Goal: Transaction & Acquisition: Download file/media

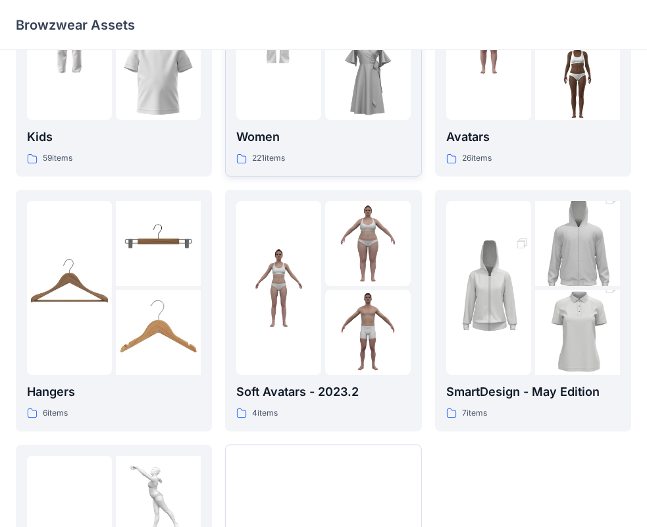
scroll to position [132, 0]
click at [540, 274] on img at bounding box center [577, 243] width 85 height 128
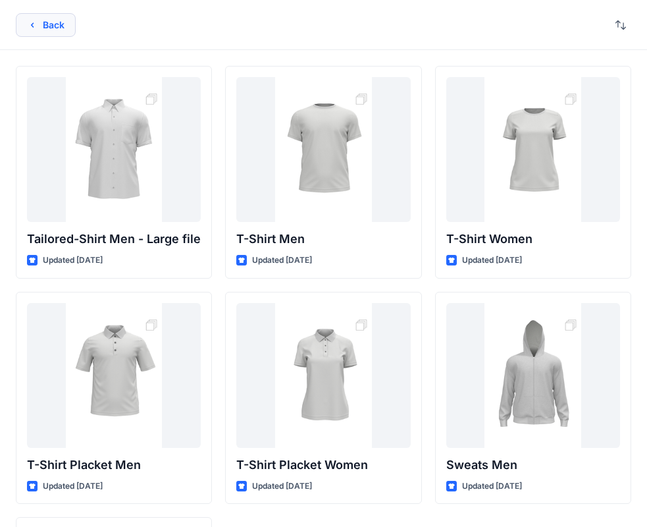
click at [40, 26] on button "Back" at bounding box center [46, 25] width 60 height 24
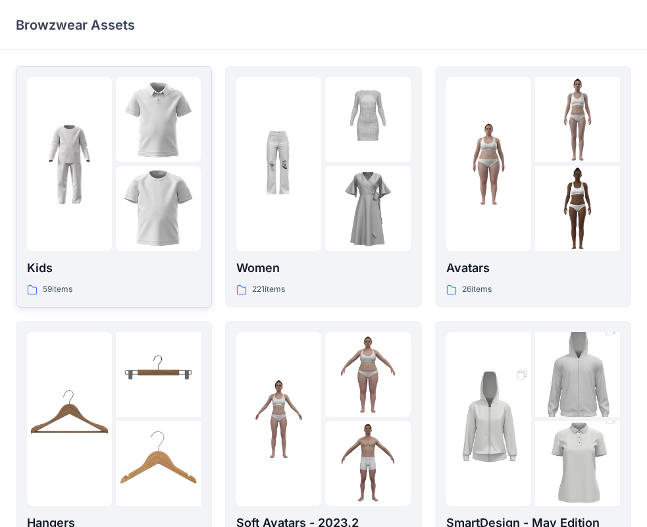
click at [73, 192] on img at bounding box center [69, 164] width 85 height 85
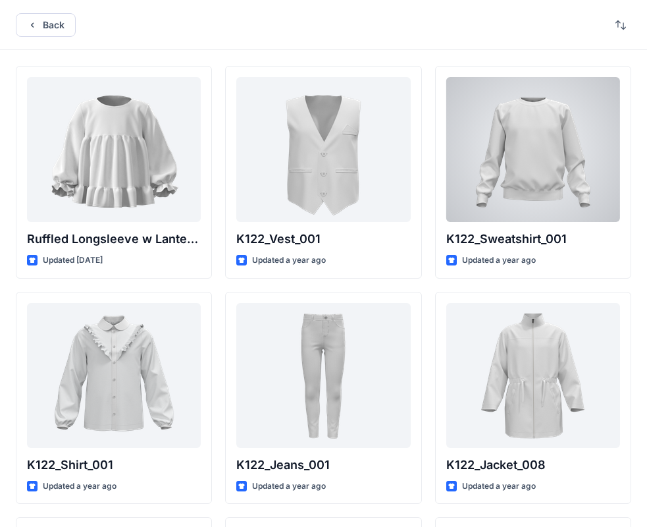
drag, startPoint x: 459, startPoint y: 347, endPoint x: 443, endPoint y: 75, distance: 272.5
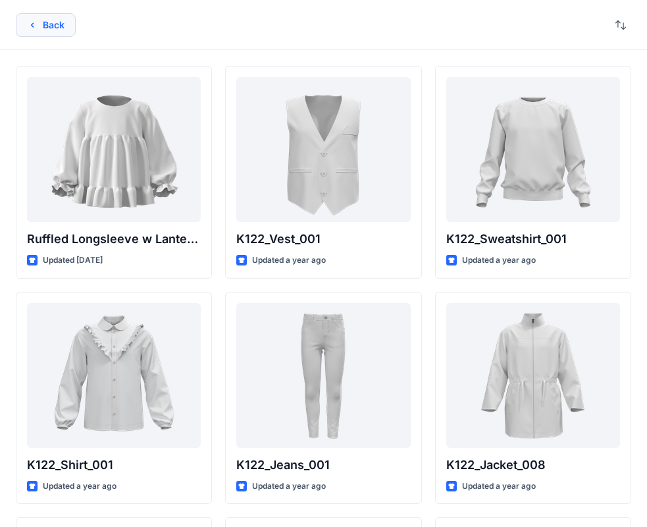
click at [55, 30] on button "Back" at bounding box center [46, 25] width 60 height 24
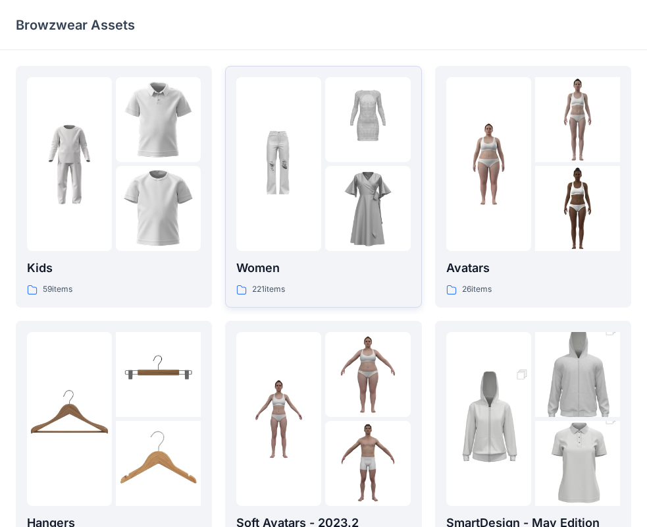
click at [358, 166] on img at bounding box center [367, 208] width 85 height 85
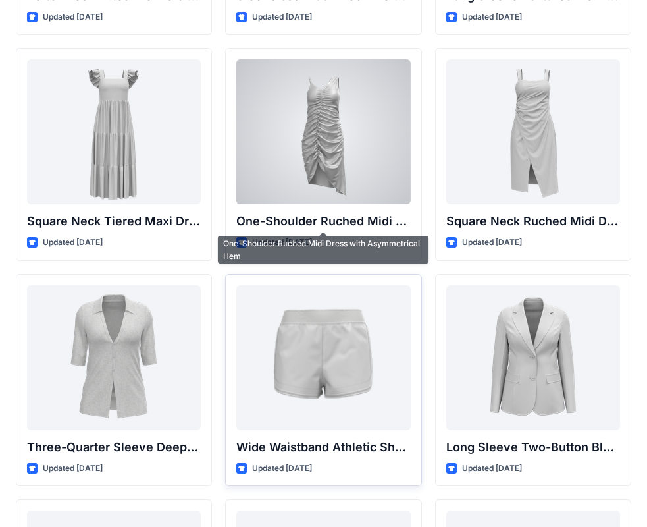
scroll to position [1054, 0]
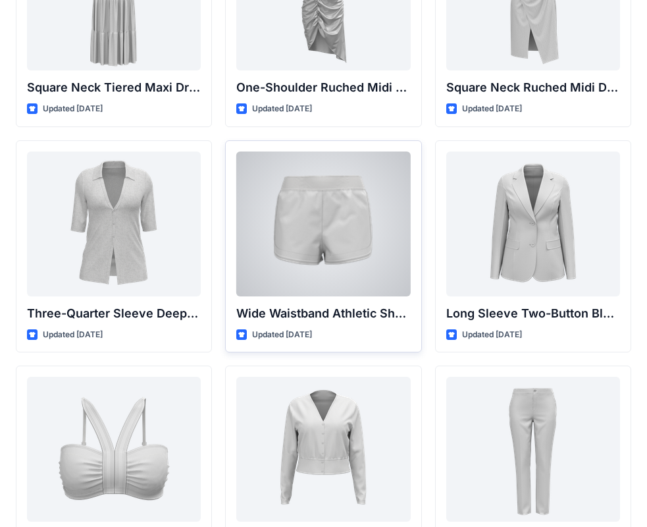
click at [327, 259] on div at bounding box center [323, 223] width 174 height 145
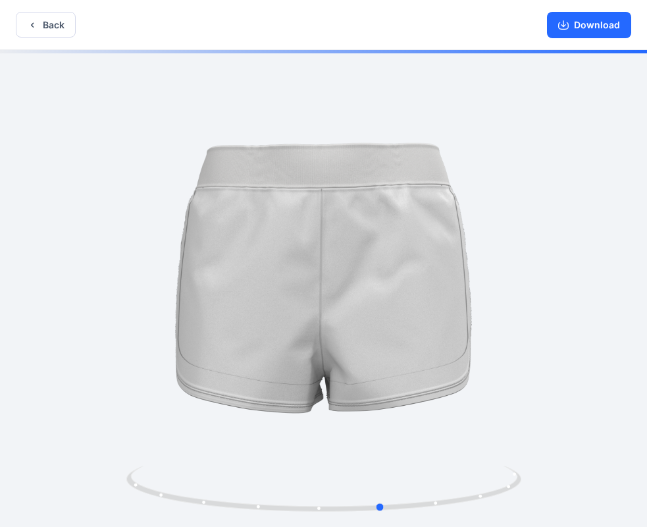
drag, startPoint x: 464, startPoint y: 221, endPoint x: 530, endPoint y: 247, distance: 70.7
click at [530, 247] on div at bounding box center [323, 289] width 647 height 479
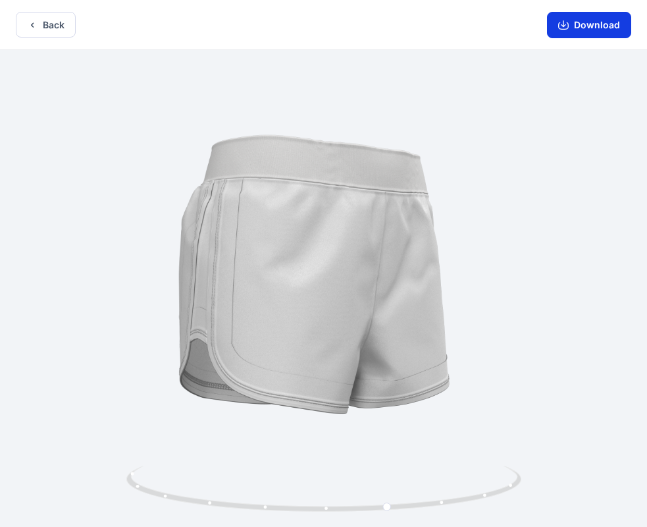
click at [588, 22] on button "Download" at bounding box center [589, 25] width 84 height 26
click at [61, 21] on button "Back" at bounding box center [46, 25] width 60 height 26
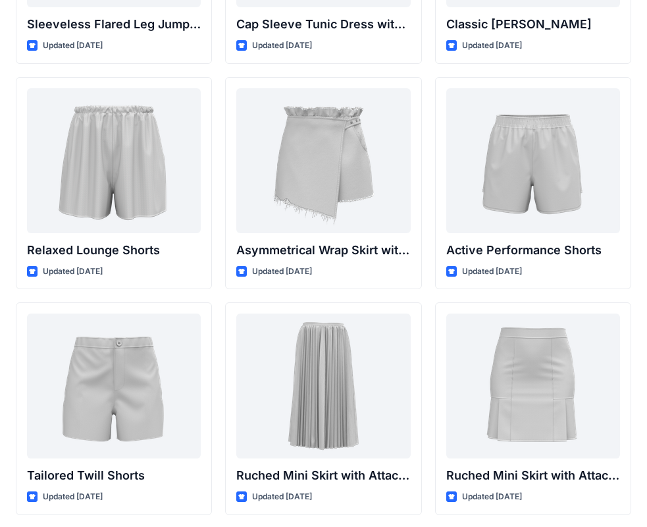
scroll to position [3152, 0]
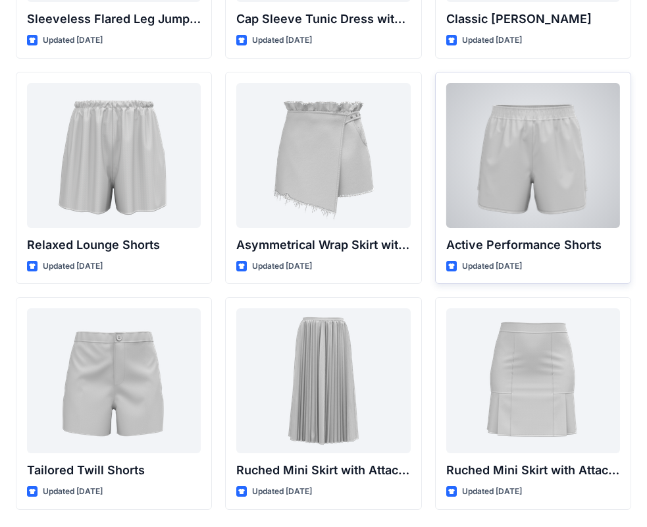
click at [575, 173] on div at bounding box center [533, 155] width 174 height 145
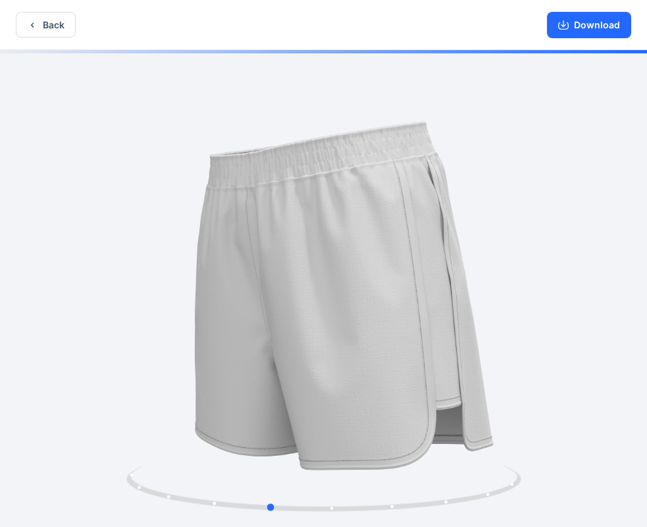
drag, startPoint x: 439, startPoint y: 200, endPoint x: 375, endPoint y: 196, distance: 63.3
click at [375, 196] on div at bounding box center [323, 289] width 647 height 479
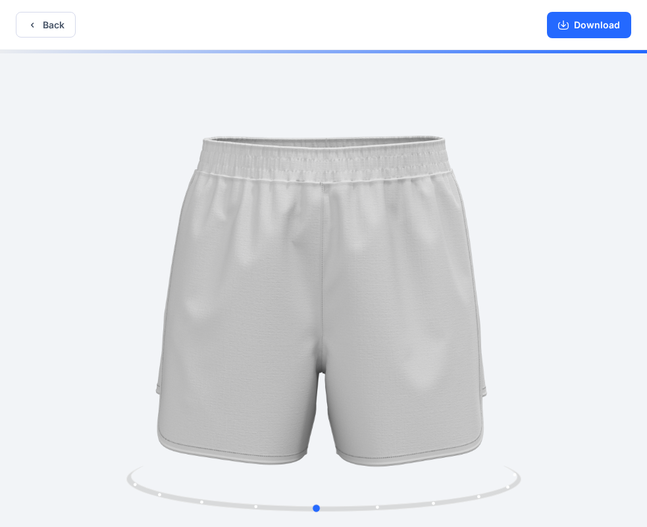
drag, startPoint x: 406, startPoint y: 199, endPoint x: 483, endPoint y: 180, distance: 80.0
click at [480, 180] on div at bounding box center [323, 289] width 647 height 479
click at [574, 24] on button "Download" at bounding box center [589, 25] width 84 height 26
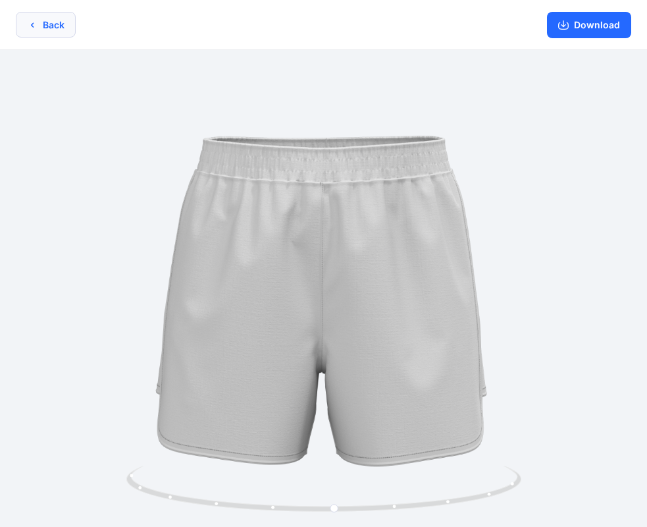
click at [57, 28] on button "Back" at bounding box center [46, 25] width 60 height 26
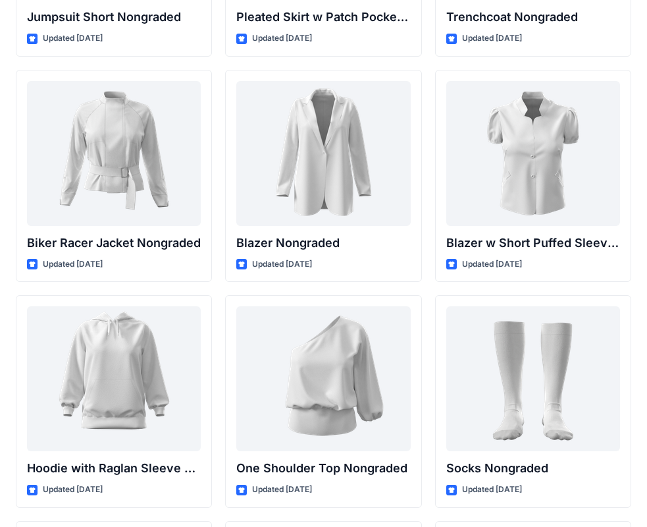
scroll to position [13849, 0]
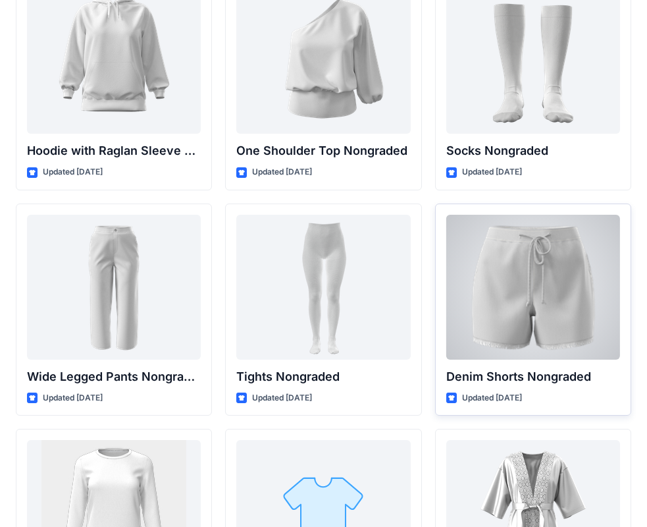
click at [490, 293] on div at bounding box center [533, 287] width 174 height 145
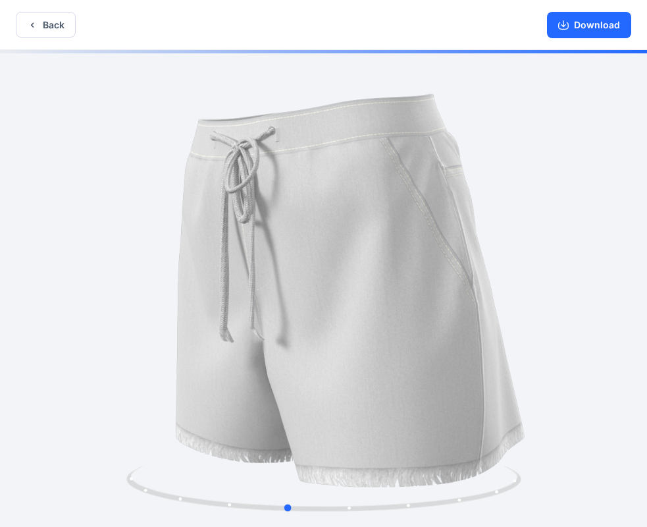
drag, startPoint x: 434, startPoint y: 278, endPoint x: 398, endPoint y: 277, distance: 36.2
click at [398, 277] on div at bounding box center [323, 289] width 647 height 479
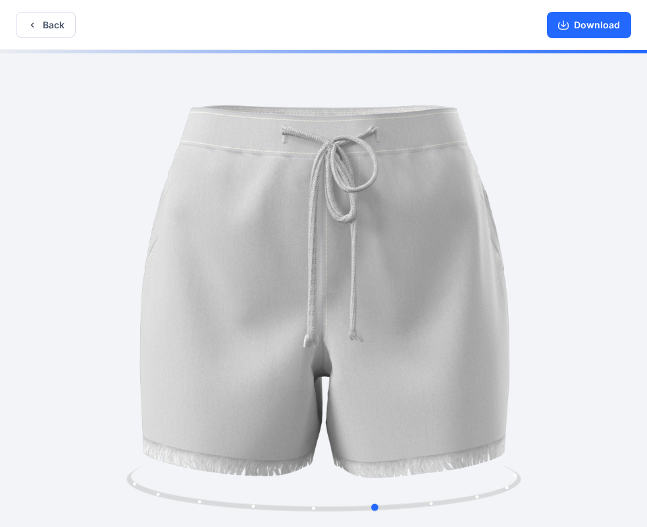
drag, startPoint x: 157, startPoint y: 276, endPoint x: 250, endPoint y: 272, distance: 92.9
click at [250, 272] on div at bounding box center [323, 289] width 647 height 479
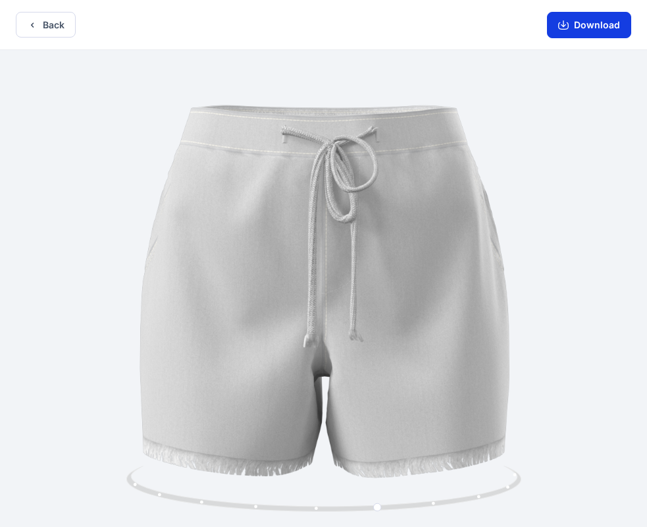
click at [579, 26] on button "Download" at bounding box center [589, 25] width 84 height 26
click at [53, 28] on button "Back" at bounding box center [46, 25] width 60 height 26
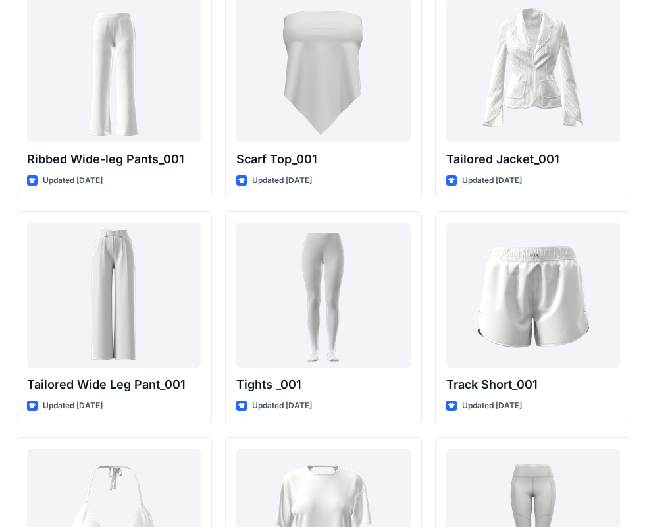
scroll to position [14751, 0]
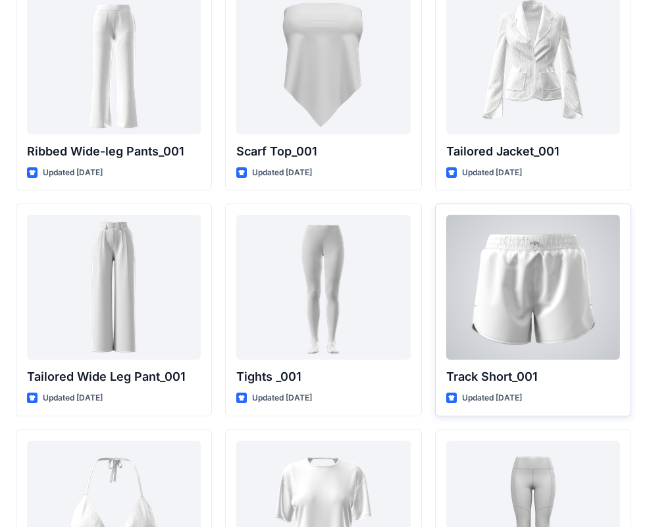
click at [473, 270] on div at bounding box center [533, 287] width 174 height 145
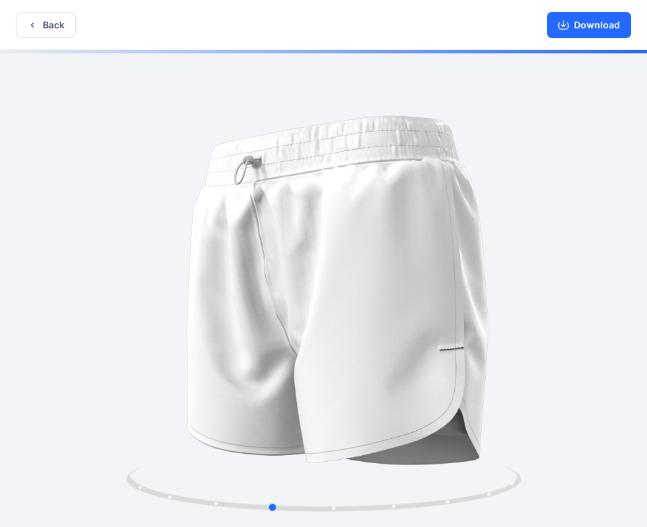
drag, startPoint x: 433, startPoint y: 274, endPoint x: 396, endPoint y: 269, distance: 37.2
click at [394, 271] on div at bounding box center [323, 289] width 647 height 479
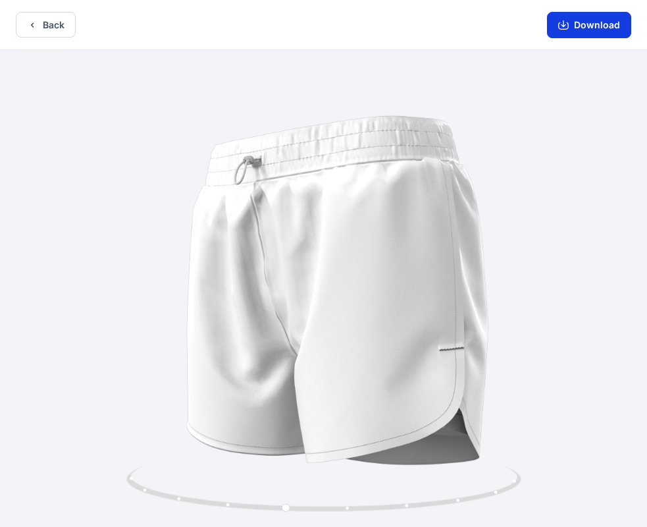
click at [574, 26] on button "Download" at bounding box center [589, 25] width 84 height 26
click at [44, 27] on button "Back" at bounding box center [46, 25] width 60 height 26
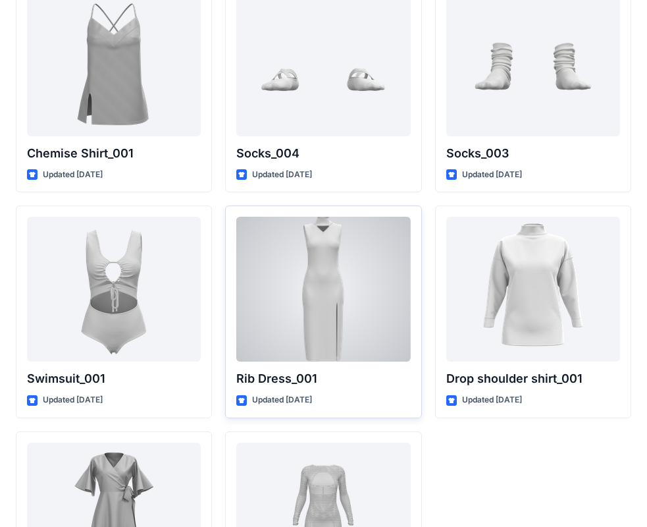
scroll to position [16234, 0]
